Goal: Task Accomplishment & Management: Manage account settings

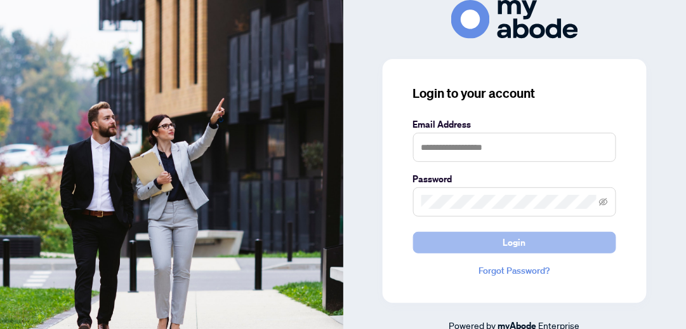
click at [428, 244] on button "Login" at bounding box center [514, 243] width 203 height 22
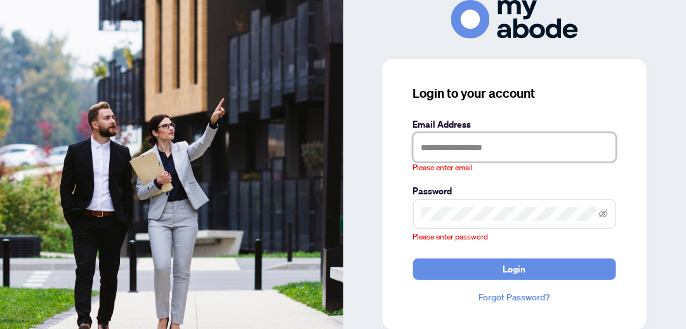
click at [428, 148] on input "text" at bounding box center [514, 147] width 203 height 29
type input "**********"
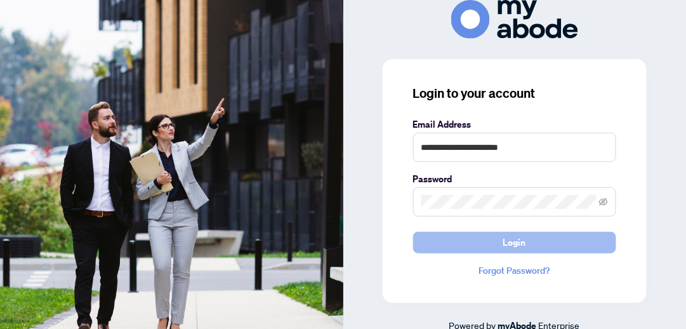
click at [488, 240] on button "Login" at bounding box center [514, 243] width 203 height 22
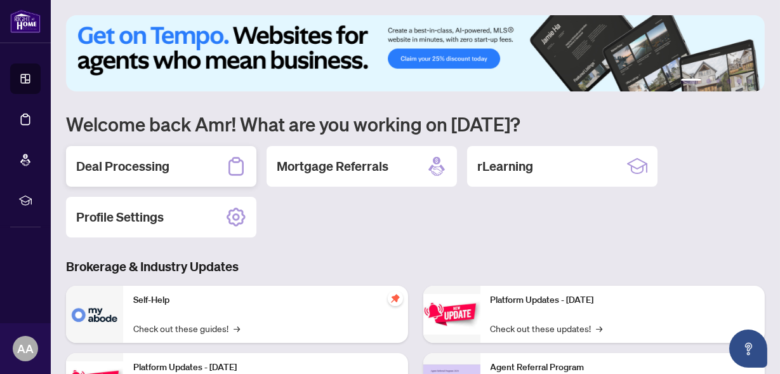
click at [192, 174] on div "Deal Processing" at bounding box center [161, 166] width 190 height 41
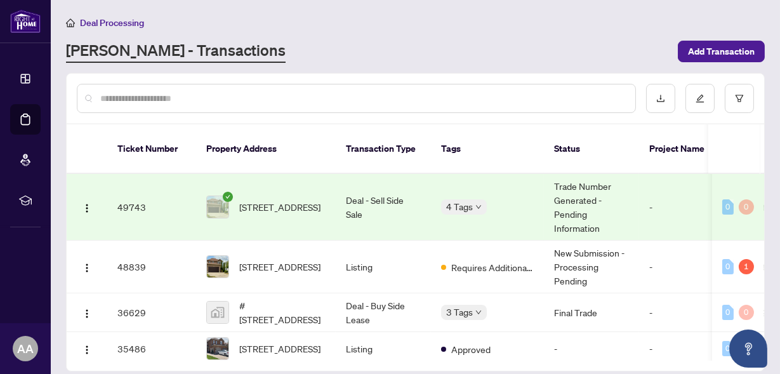
click at [173, 189] on td "49743" at bounding box center [151, 207] width 89 height 67
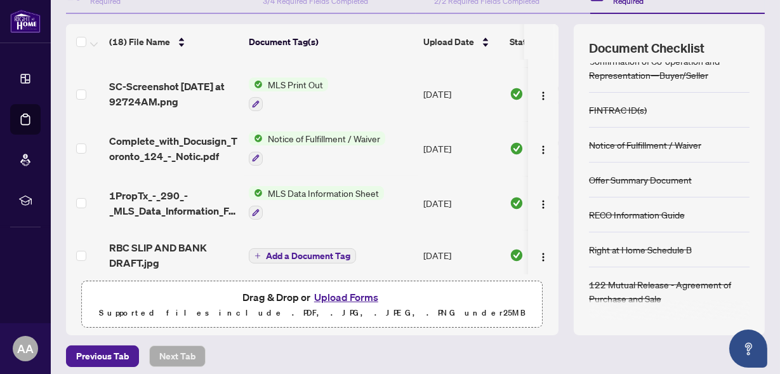
scroll to position [157, 0]
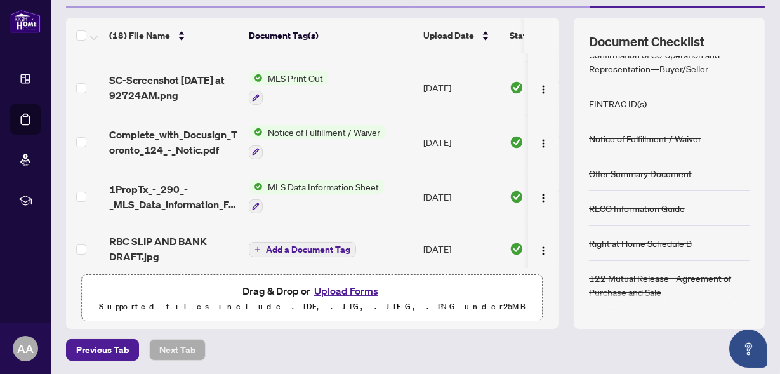
click at [346, 291] on button "Upload Forms" at bounding box center [346, 290] width 72 height 16
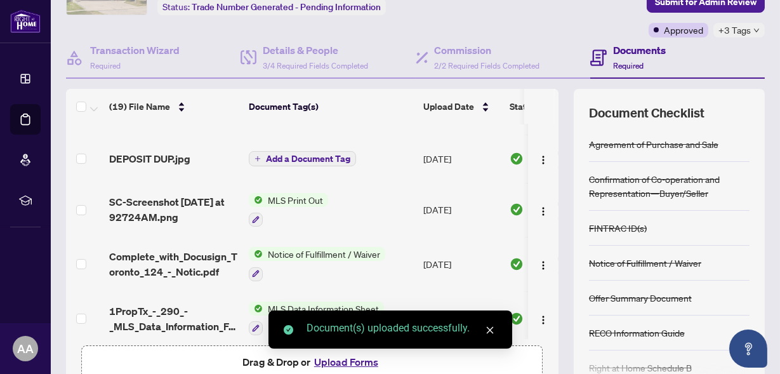
scroll to position [0, 0]
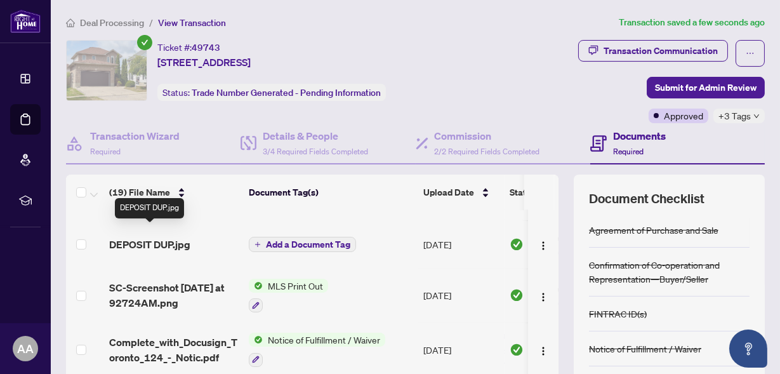
click at [176, 237] on span "DEPOSIT DUP.jpg" at bounding box center [149, 244] width 81 height 15
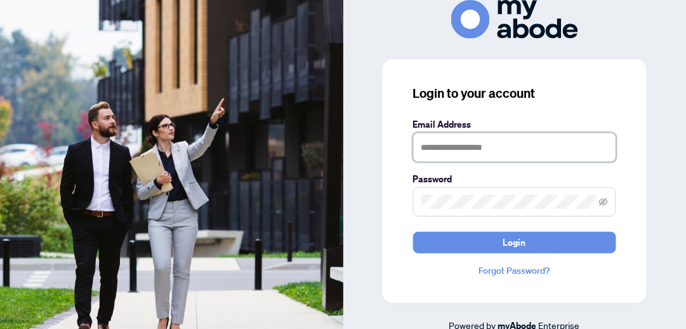
click at [445, 145] on input "text" at bounding box center [514, 147] width 203 height 29
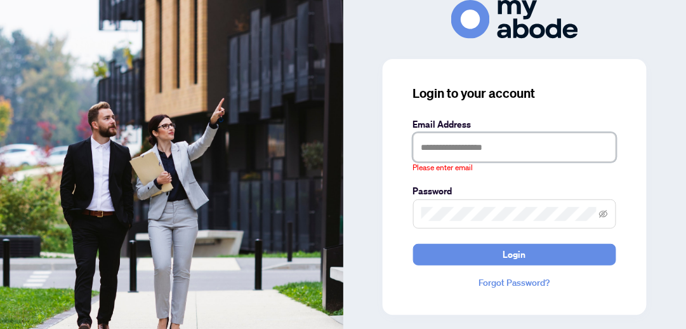
type input "**********"
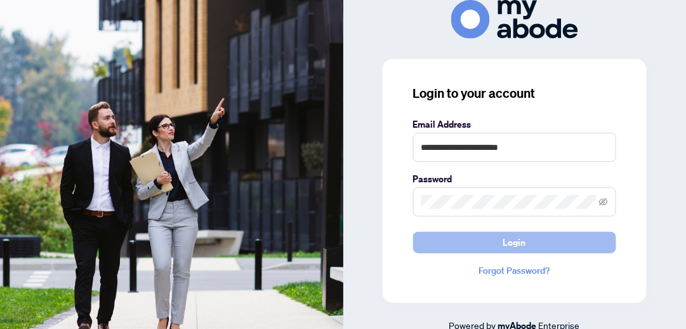
click at [449, 247] on button "Login" at bounding box center [514, 243] width 203 height 22
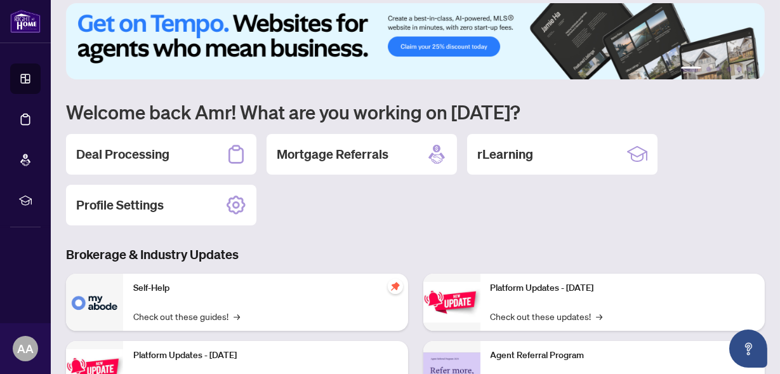
scroll to position [13, 0]
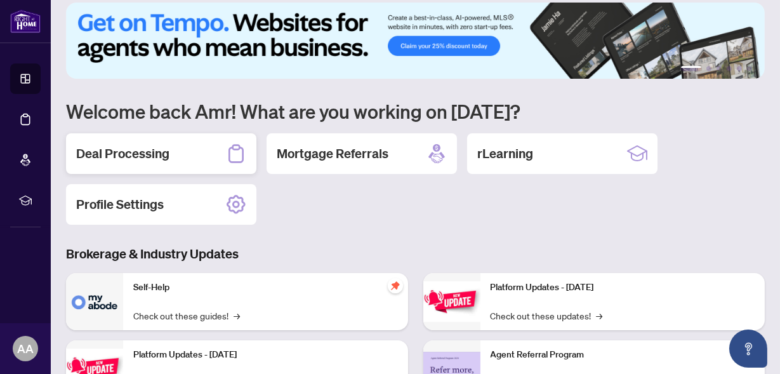
click at [189, 152] on div "Deal Processing" at bounding box center [161, 153] width 190 height 41
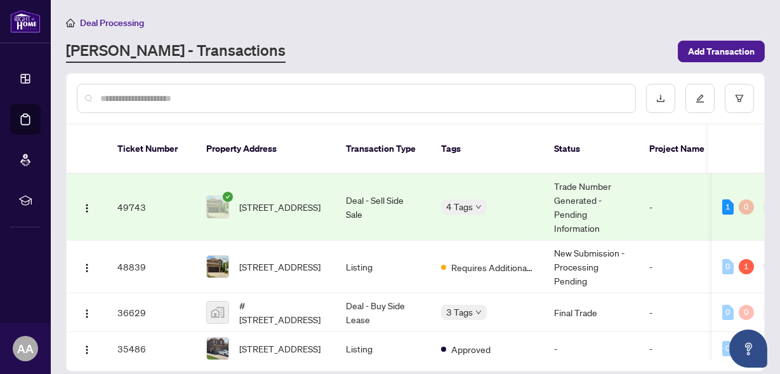
click at [231, 195] on div "[STREET_ADDRESS]" at bounding box center [265, 206] width 119 height 23
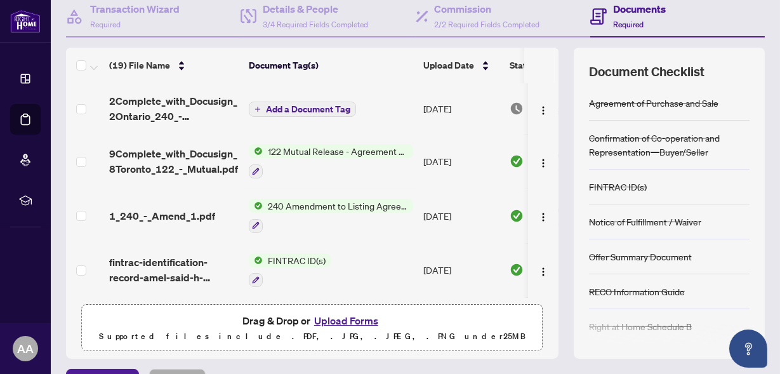
scroll to position [157, 0]
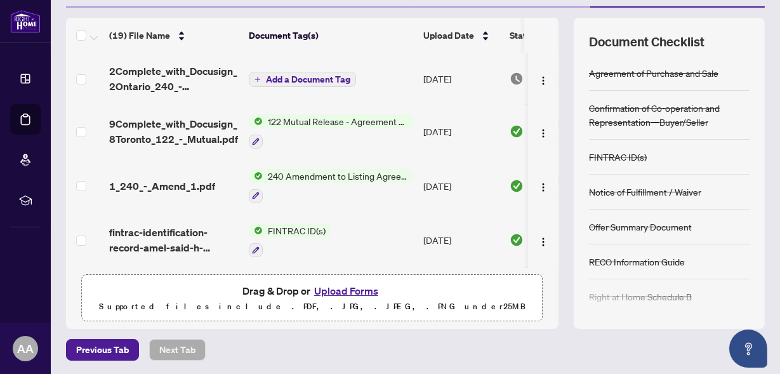
click at [329, 289] on button "Upload Forms" at bounding box center [346, 290] width 72 height 16
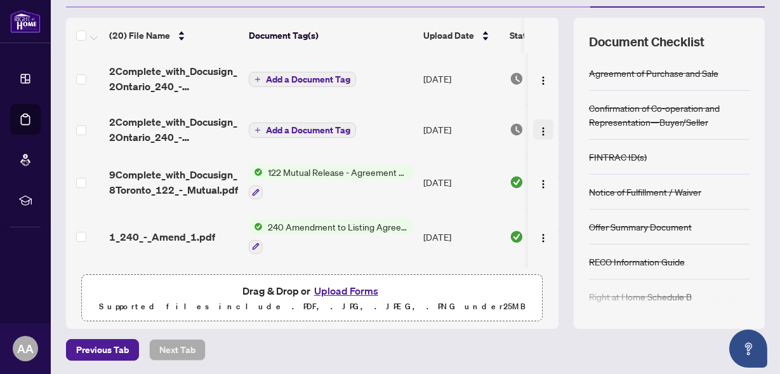
click at [538, 130] on img "button" at bounding box center [543, 131] width 10 height 10
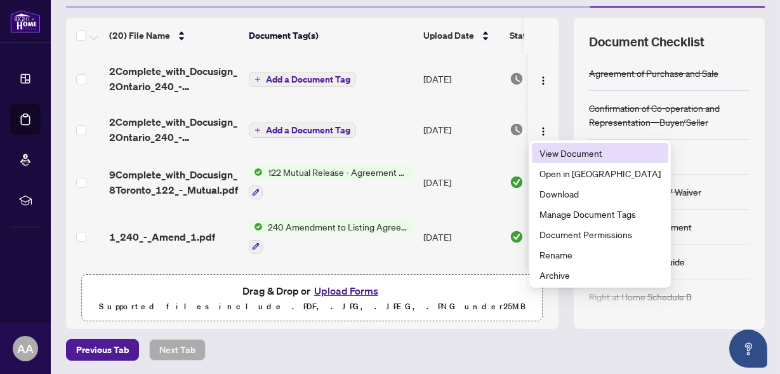
click at [560, 154] on span "View Document" at bounding box center [599, 153] width 121 height 14
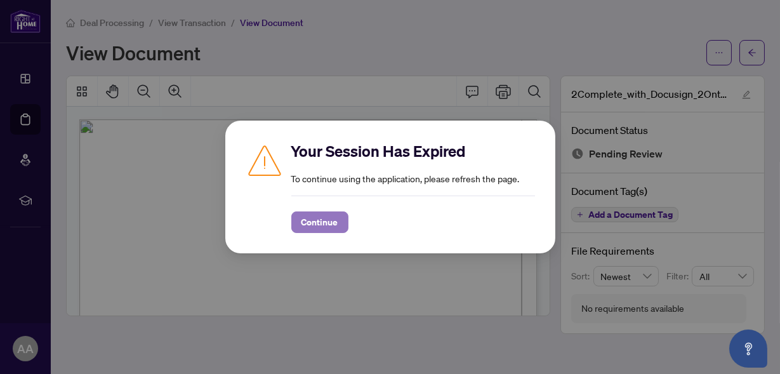
click at [319, 223] on span "Continue" at bounding box center [319, 222] width 37 height 20
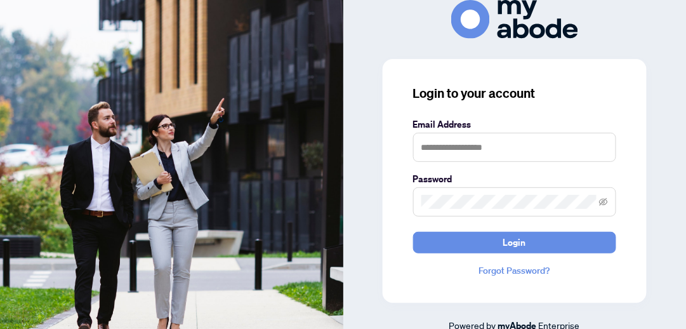
click at [464, 254] on div "Login to your account Email Address Password Login Forgot Password?" at bounding box center [515, 181] width 264 height 244
click at [438, 141] on input "text" at bounding box center [514, 147] width 203 height 29
type input "**********"
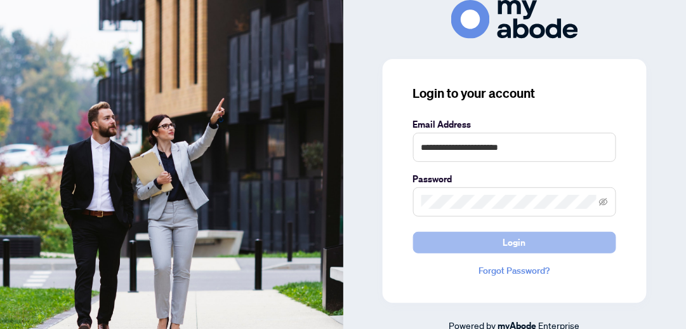
click at [486, 244] on button "Login" at bounding box center [514, 243] width 203 height 22
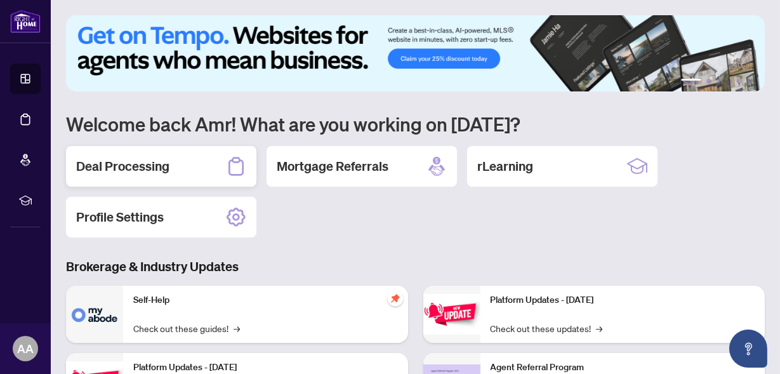
click at [148, 173] on h2 "Deal Processing" at bounding box center [122, 166] width 93 height 18
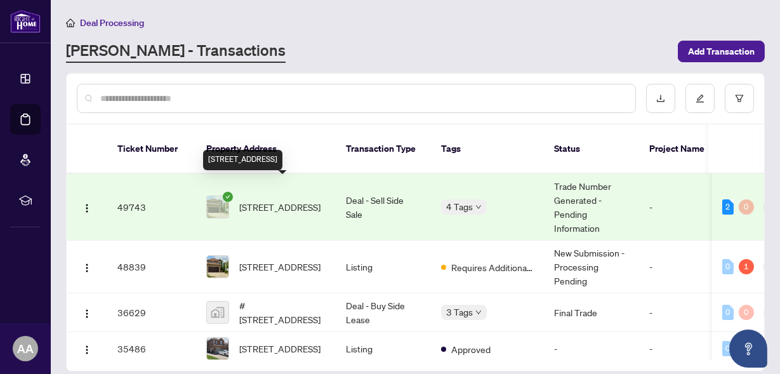
click at [279, 200] on span "[STREET_ADDRESS]" at bounding box center [279, 207] width 81 height 14
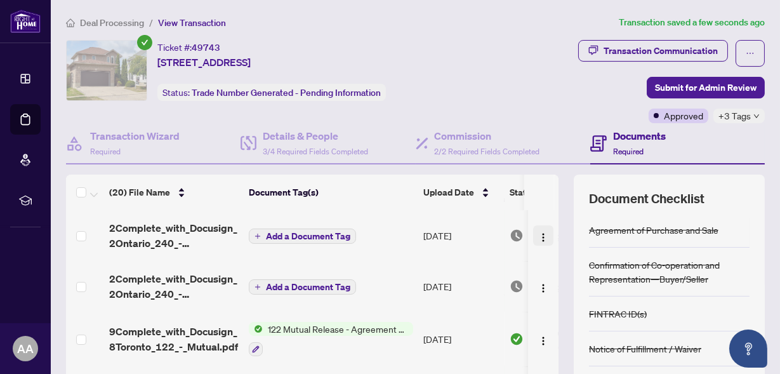
click at [541, 233] on img "button" at bounding box center [543, 237] width 10 height 10
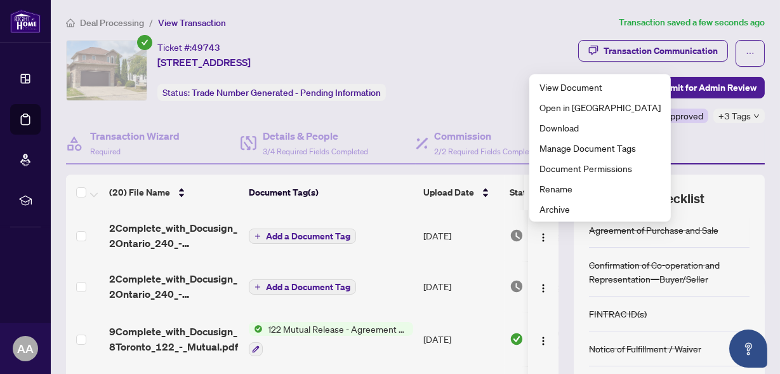
click at [491, 235] on td "Sep/19/2025" at bounding box center [461, 235] width 86 height 51
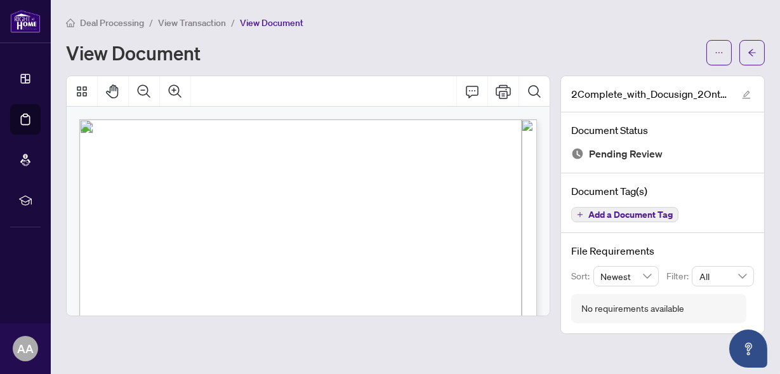
click at [580, 214] on icon "plus" at bounding box center [580, 214] width 1 height 5
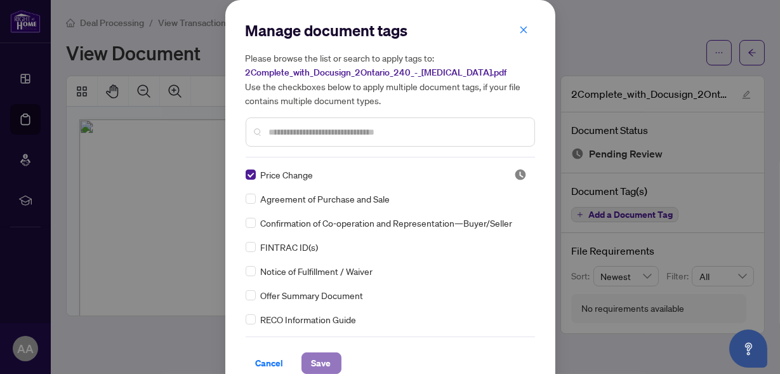
click at [317, 360] on span "Save" at bounding box center [322, 363] width 20 height 20
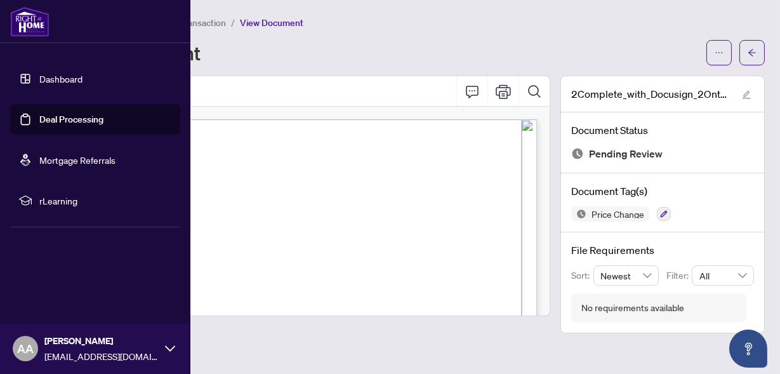
click at [72, 77] on link "Dashboard" at bounding box center [60, 78] width 43 height 11
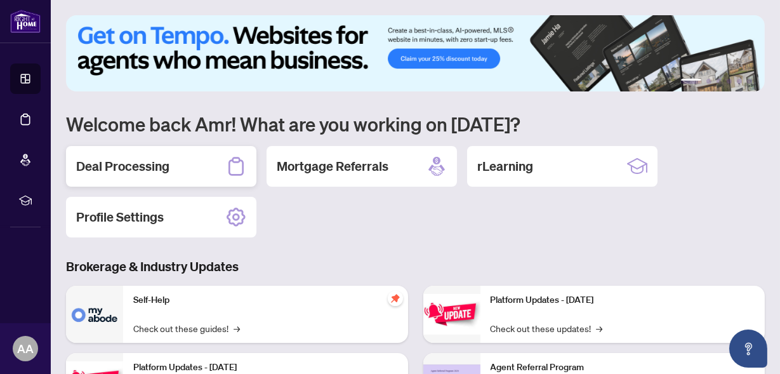
click at [162, 171] on h2 "Deal Processing" at bounding box center [122, 166] width 93 height 18
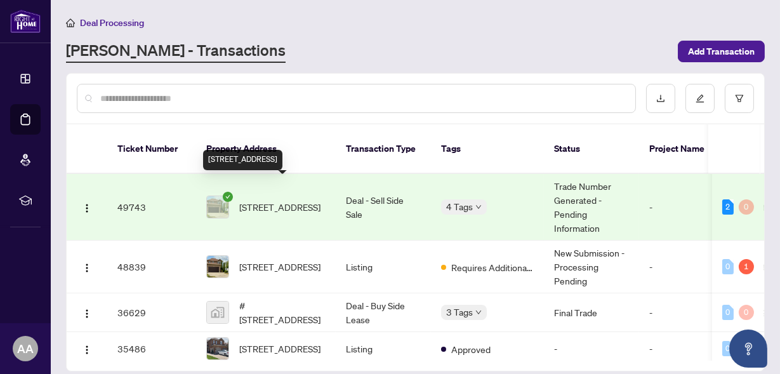
click at [268, 202] on span "19 Windflower Dr, Kitchener, Ontario N2E 3L3, Canada" at bounding box center [279, 207] width 81 height 14
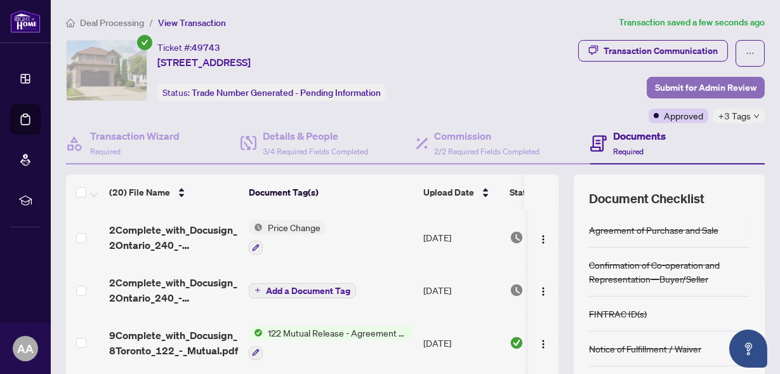
click at [692, 87] on span "Submit for Admin Review" at bounding box center [706, 87] width 102 height 20
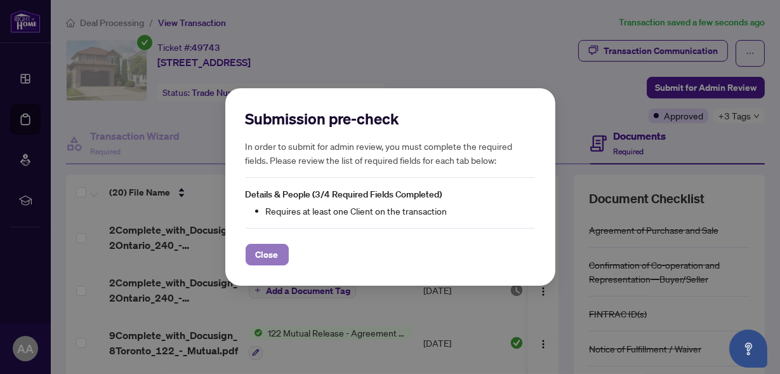
click at [273, 253] on span "Close" at bounding box center [267, 254] width 23 height 20
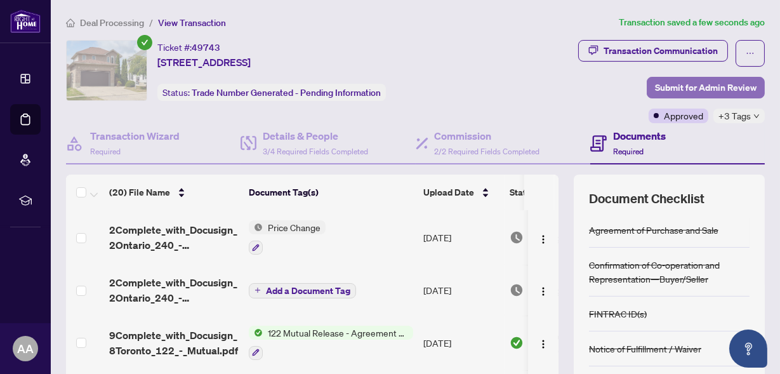
click at [676, 90] on span "Submit for Admin Review" at bounding box center [706, 87] width 102 height 20
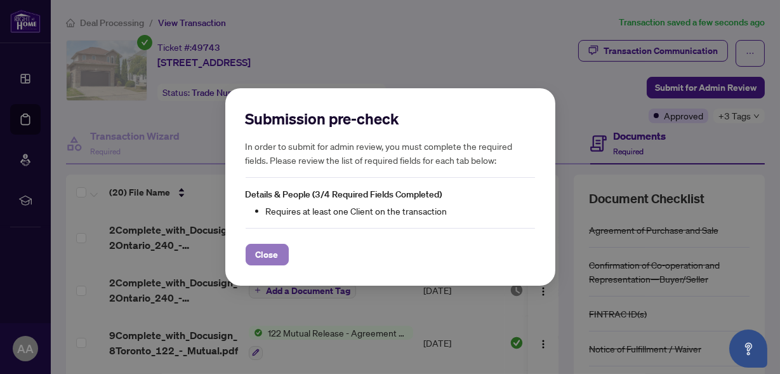
click at [272, 257] on span "Close" at bounding box center [267, 254] width 23 height 20
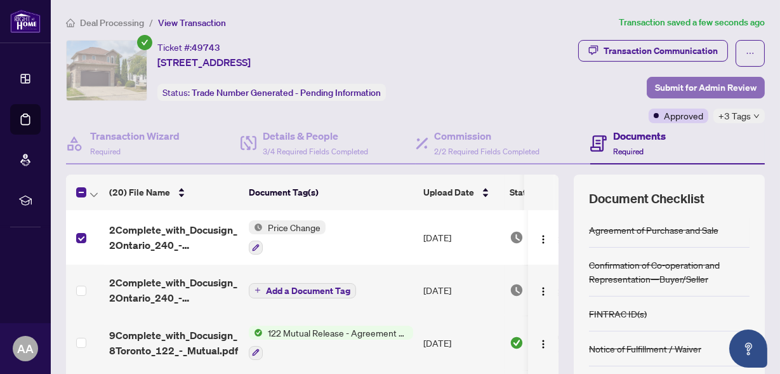
click at [718, 83] on span "Submit for Admin Review" at bounding box center [706, 87] width 102 height 20
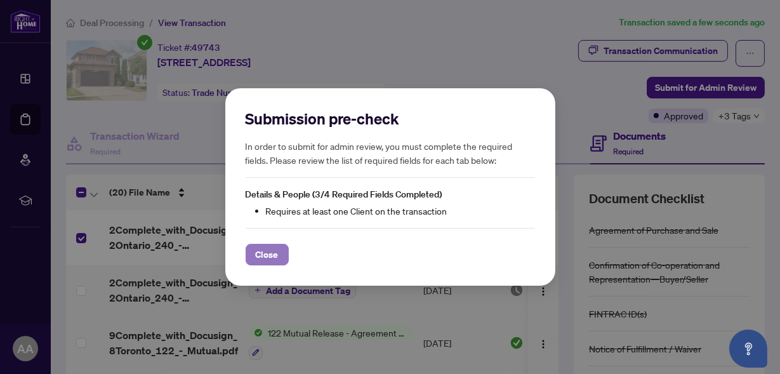
click at [268, 254] on span "Close" at bounding box center [267, 254] width 23 height 20
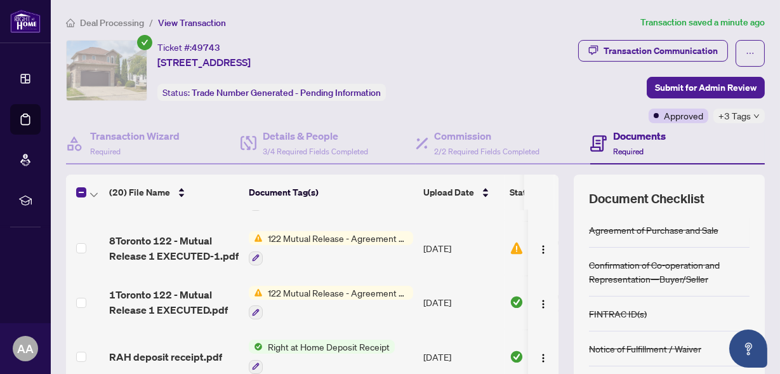
scroll to position [258, 0]
click at [382, 233] on span "122 Mutual Release - Agreement of Purchase and Sale" at bounding box center [338, 237] width 150 height 14
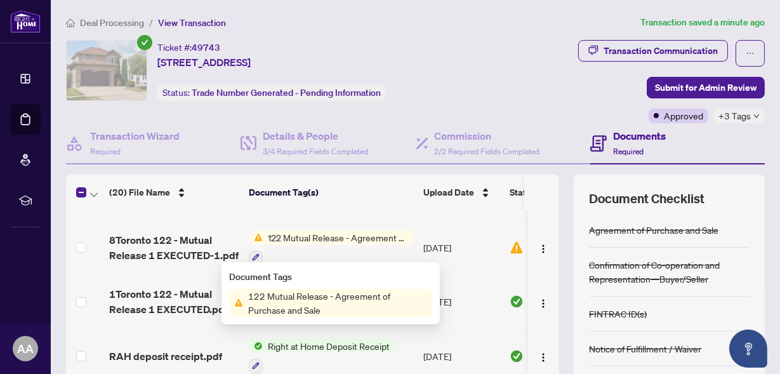
click at [355, 301] on span "122 Mutual Release - Agreement of Purchase and Sale" at bounding box center [337, 303] width 189 height 28
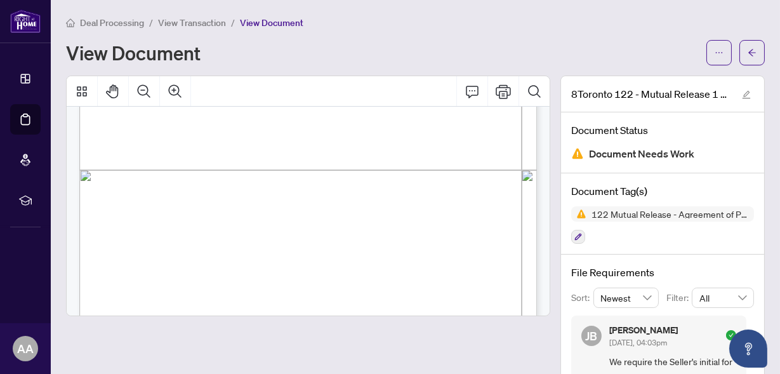
scroll to position [409, 0]
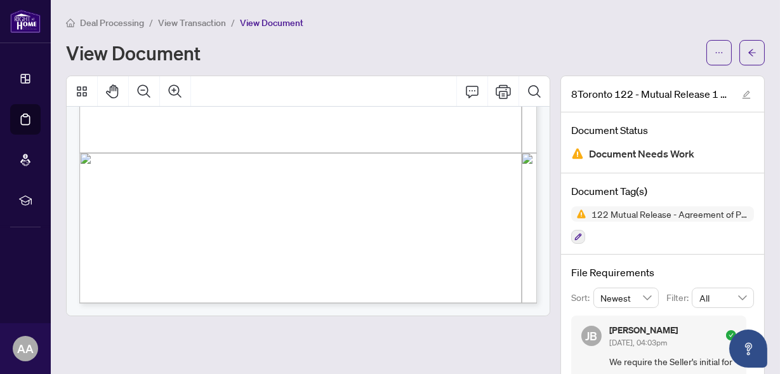
click at [364, 49] on div "View Document" at bounding box center [382, 53] width 633 height 20
